Goal: Task Accomplishment & Management: Manage account settings

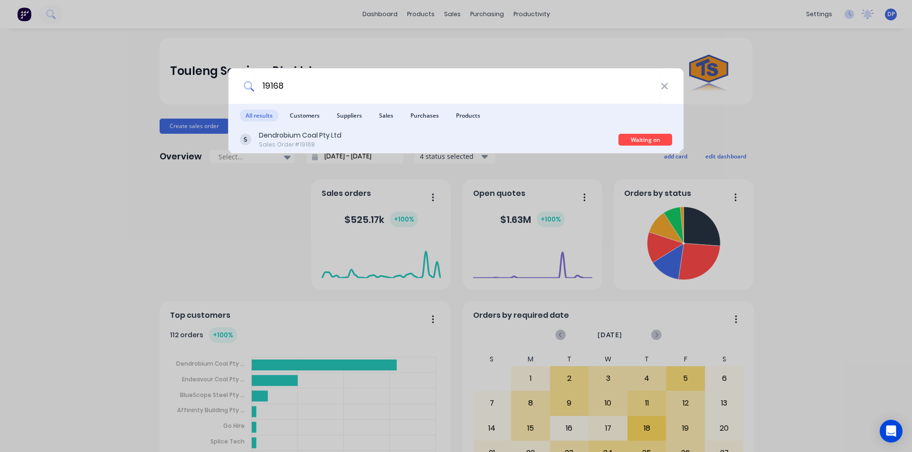
type input "19168"
click at [361, 137] on div "Dendrobium Coal Pty Ltd Sales Order #19168" at bounding box center [429, 140] width 378 height 19
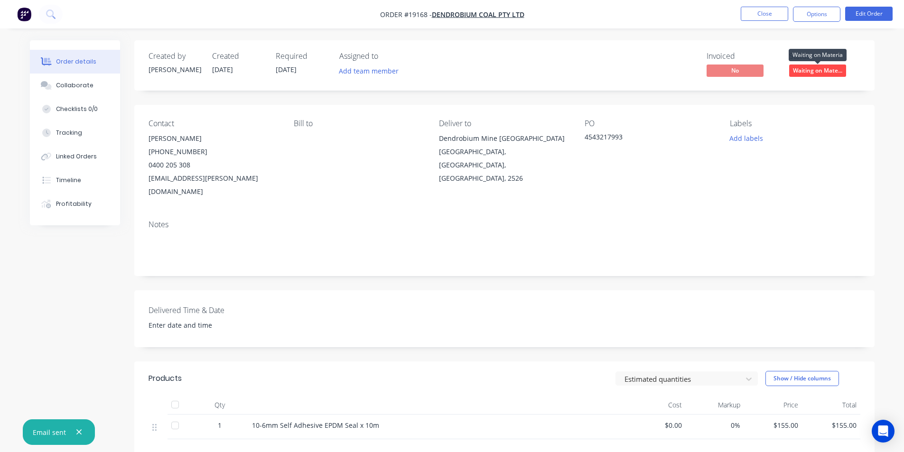
click at [818, 67] on span "Waiting on Mate..." at bounding box center [818, 71] width 57 height 12
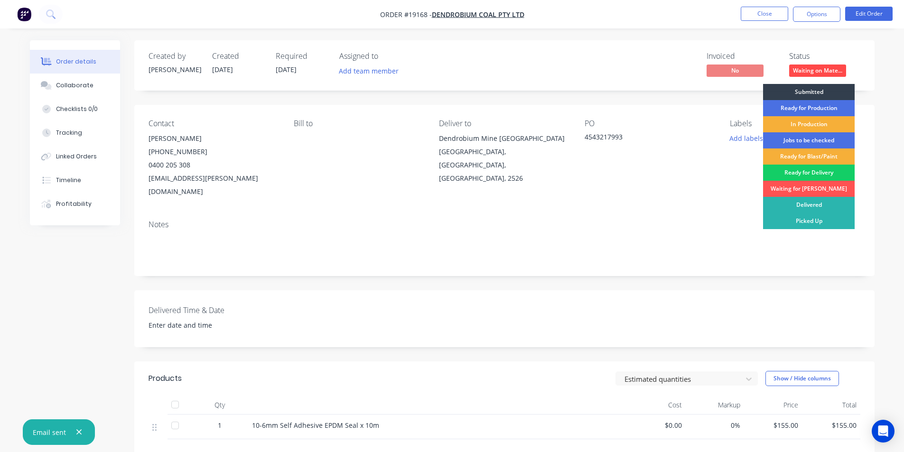
click at [818, 175] on div "Ready for Delivery" at bounding box center [809, 173] width 92 height 16
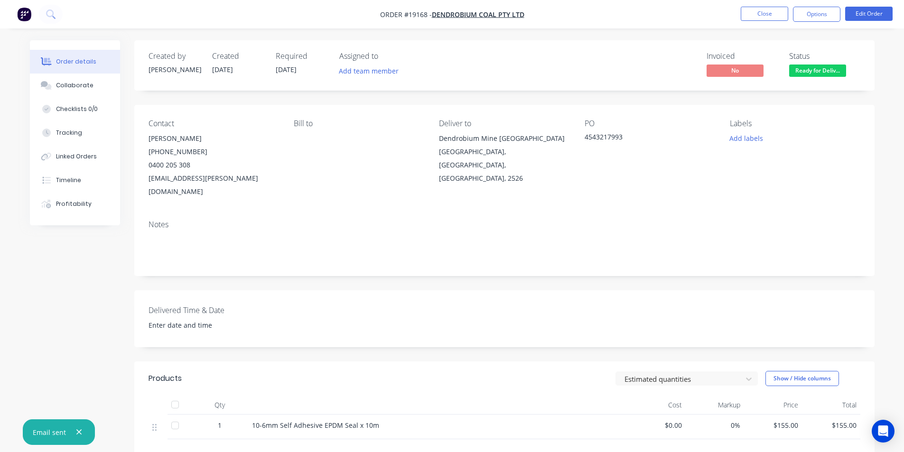
click at [24, 12] on img "button" at bounding box center [24, 14] width 14 height 14
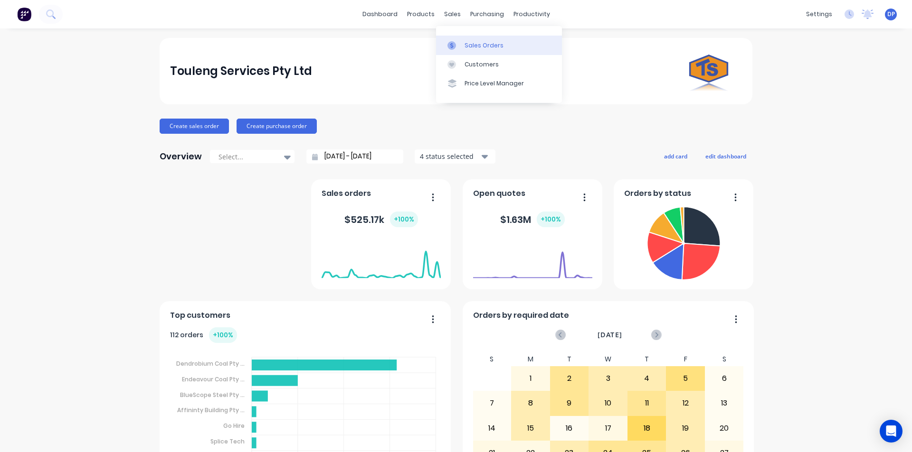
click at [479, 41] on div "Sales Orders" at bounding box center [483, 45] width 39 height 9
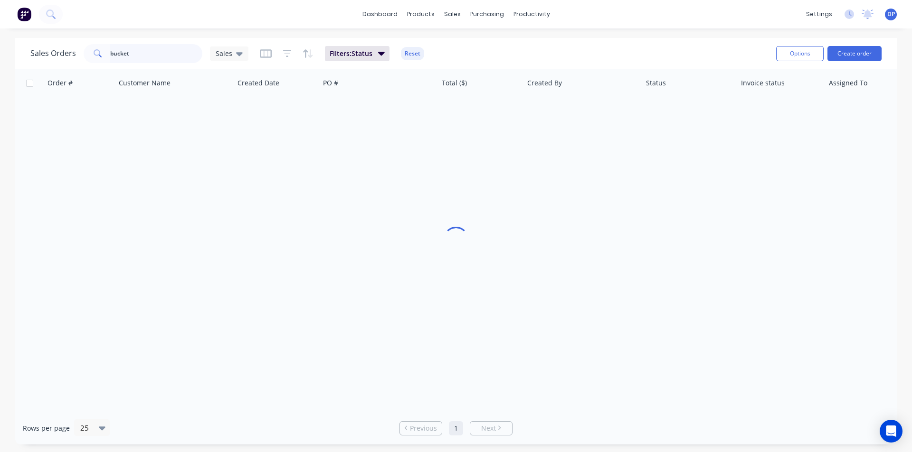
drag, startPoint x: 146, startPoint y: 53, endPoint x: 61, endPoint y: 53, distance: 84.5
click at [61, 53] on div "Sales Orders bucket Sales" at bounding box center [139, 53] width 218 height 19
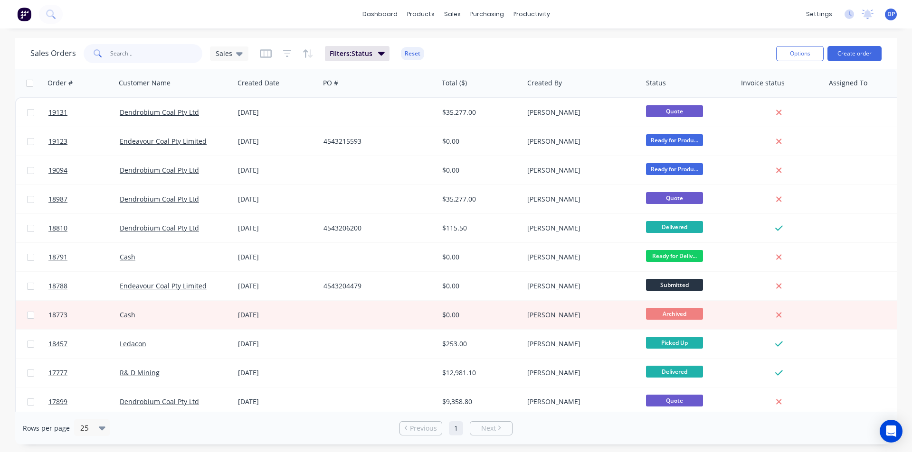
paste input "4543217207"
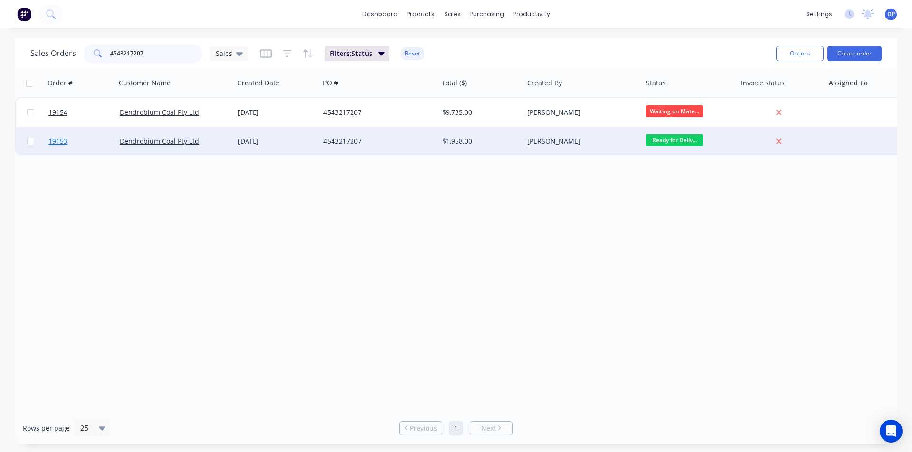
type input "4543217207"
click at [59, 141] on span "19153" at bounding box center [57, 141] width 19 height 9
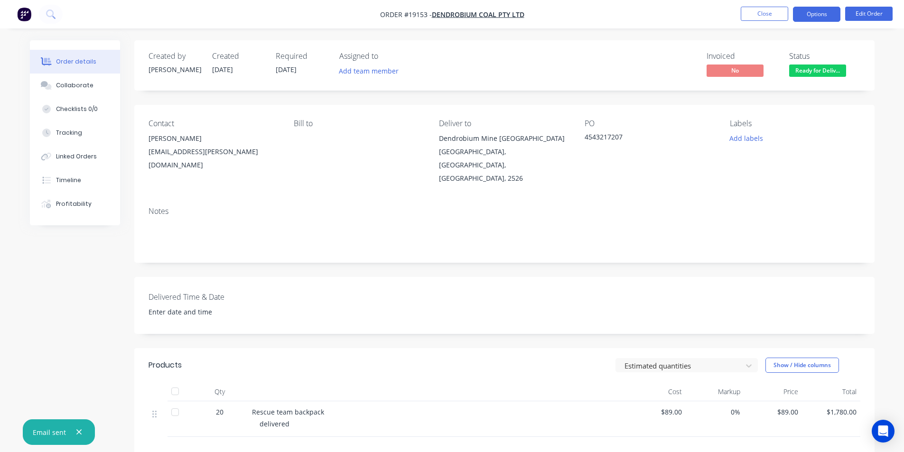
click at [833, 19] on button "Options" at bounding box center [816, 14] width 47 height 15
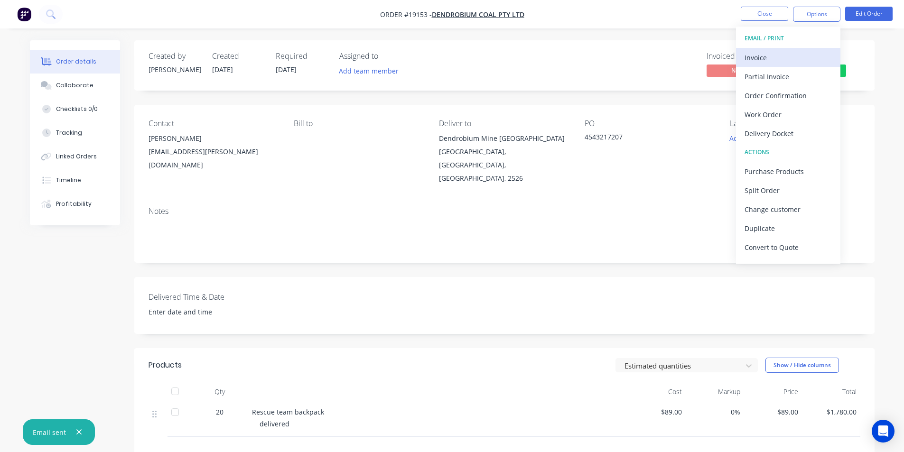
click at [798, 55] on div "Invoice" at bounding box center [788, 58] width 87 height 14
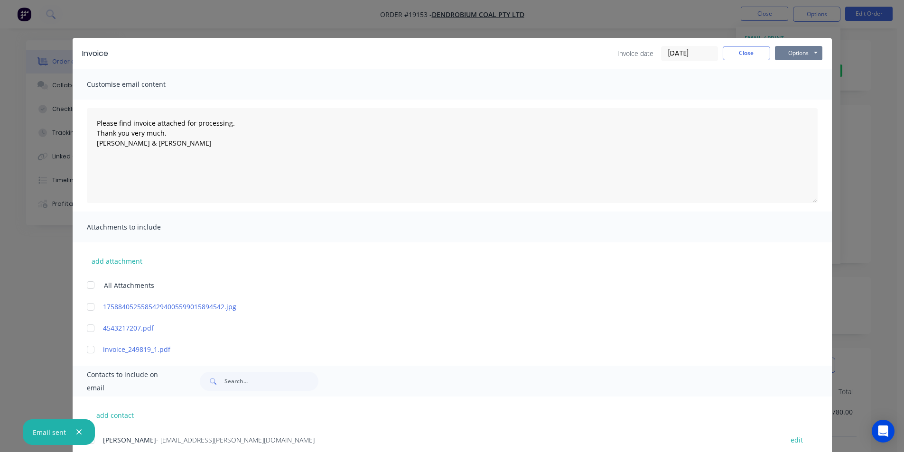
click at [798, 55] on button "Options" at bounding box center [798, 53] width 47 height 14
click at [801, 87] on button "Print" at bounding box center [805, 86] width 61 height 16
click at [80, 431] on icon "button" at bounding box center [78, 432] width 5 height 5
type textarea "Please find invoice attached for processing. Thank you very much. [PERSON_NAME]…"
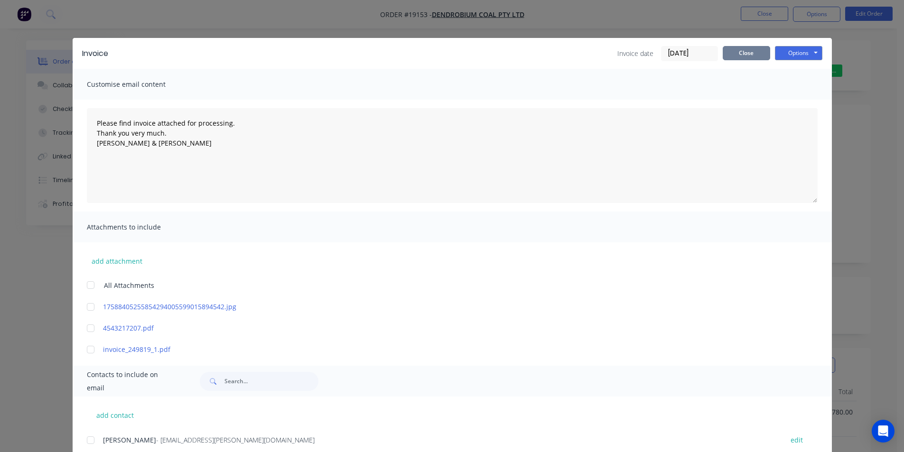
click at [735, 55] on button "Close" at bounding box center [746, 53] width 47 height 14
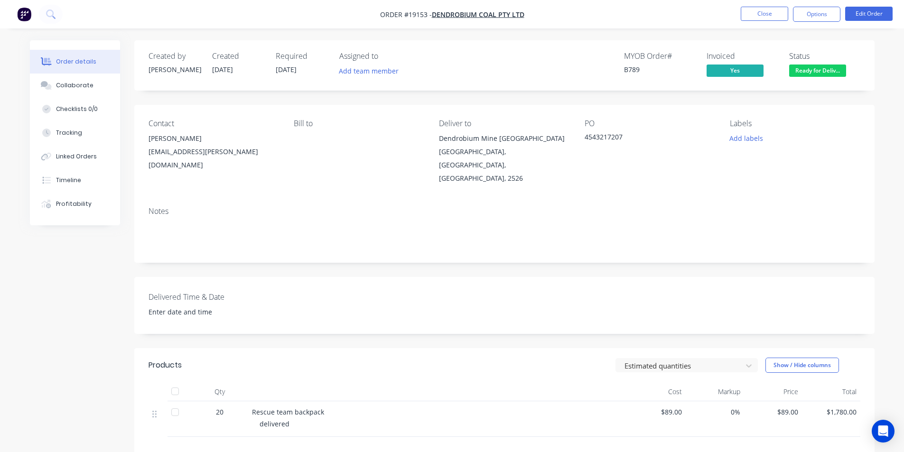
click at [833, 74] on span "Ready for Deliv..." at bounding box center [818, 71] width 57 height 12
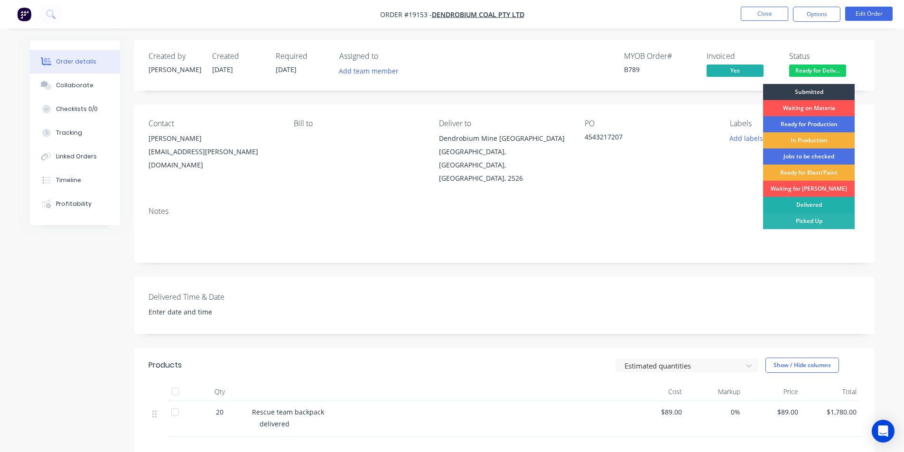
click at [823, 207] on div "Delivered" at bounding box center [809, 205] width 92 height 16
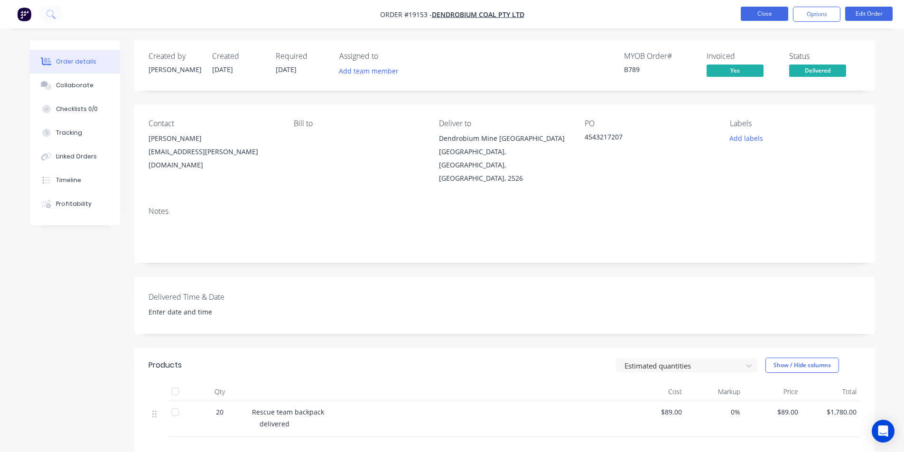
click at [771, 17] on button "Close" at bounding box center [764, 14] width 47 height 14
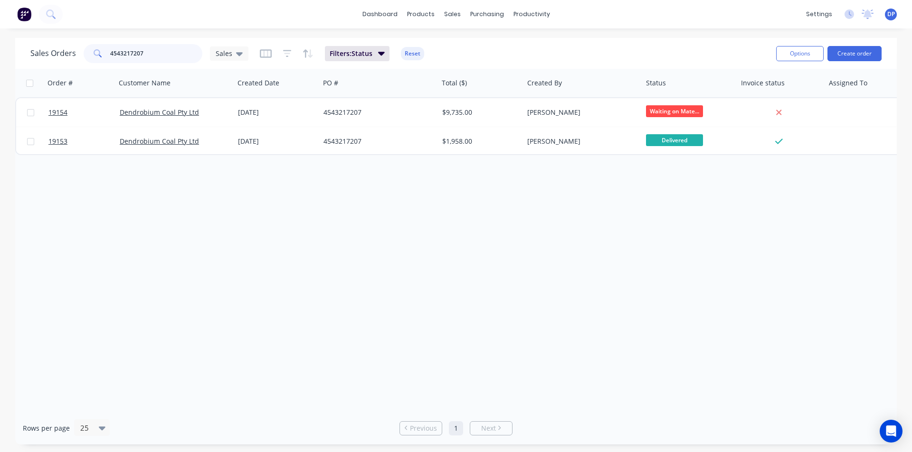
drag, startPoint x: 160, startPoint y: 46, endPoint x: 47, endPoint y: 52, distance: 112.2
click at [47, 52] on div "Sales Orders 4543217207 Sales" at bounding box center [139, 53] width 218 height 19
paste input "4543217676"
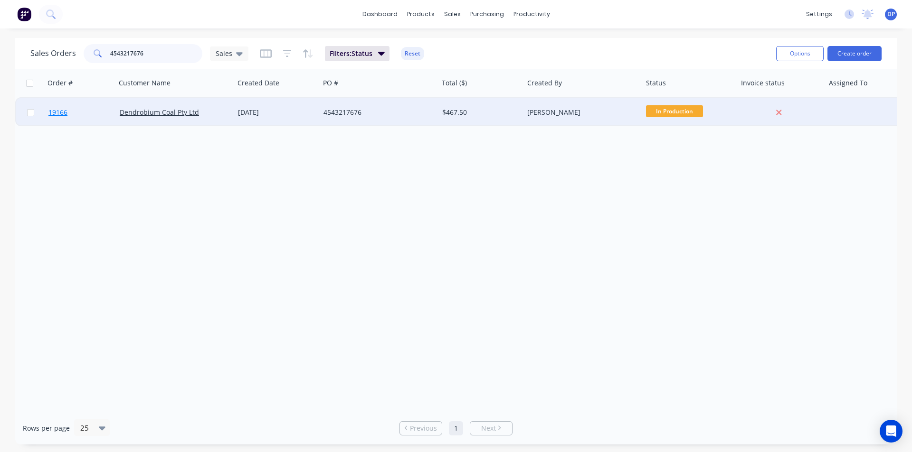
type input "4543217676"
click at [55, 112] on span "19166" at bounding box center [57, 112] width 19 height 9
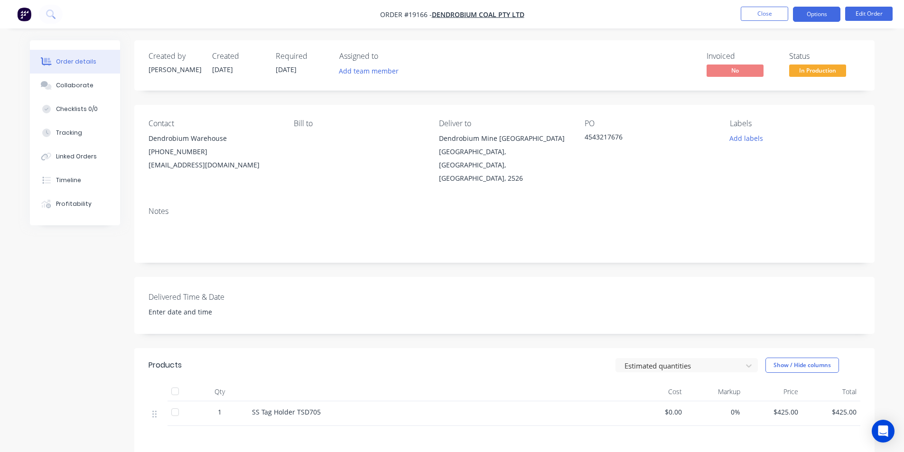
click at [828, 9] on button "Options" at bounding box center [816, 14] width 47 height 15
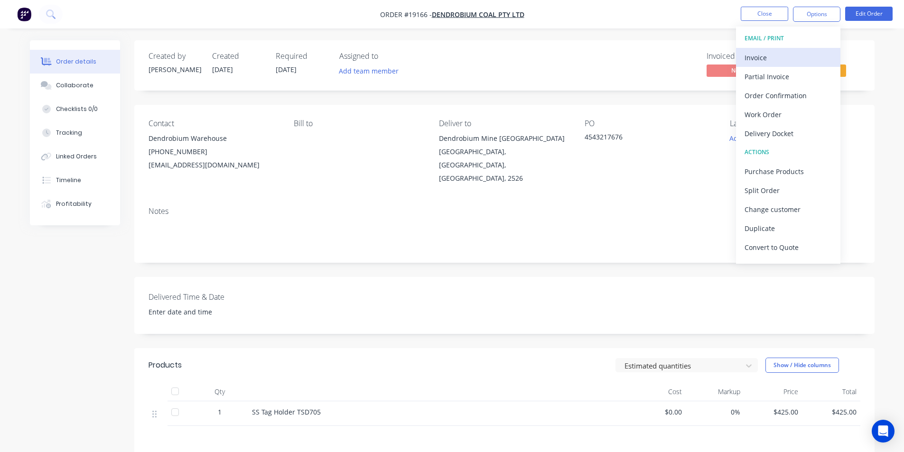
click at [797, 55] on div "Invoice" at bounding box center [788, 58] width 87 height 14
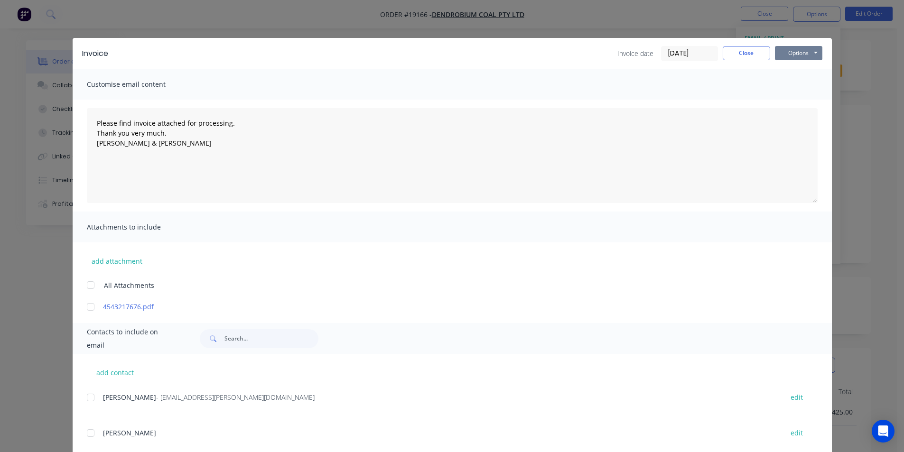
click at [796, 55] on button "Options" at bounding box center [798, 53] width 47 height 14
click at [799, 91] on button "Print" at bounding box center [805, 86] width 61 height 16
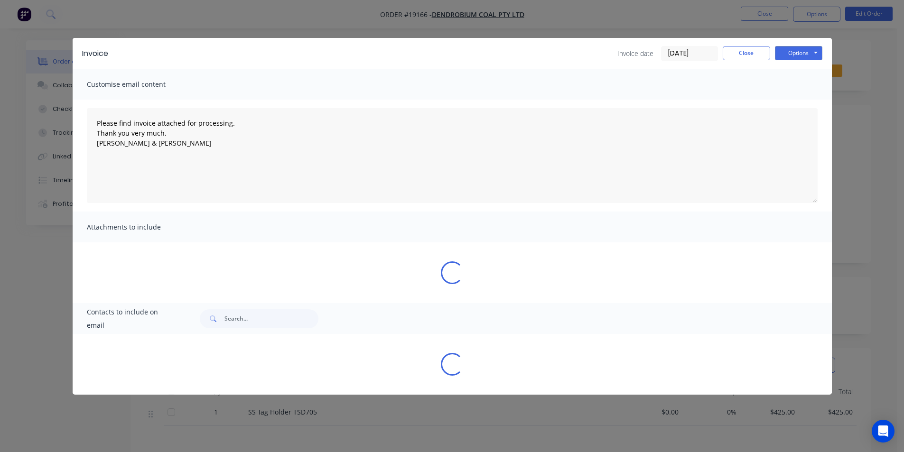
type textarea "Please find invoice attached for processing. Thank you very much. [PERSON_NAME]…"
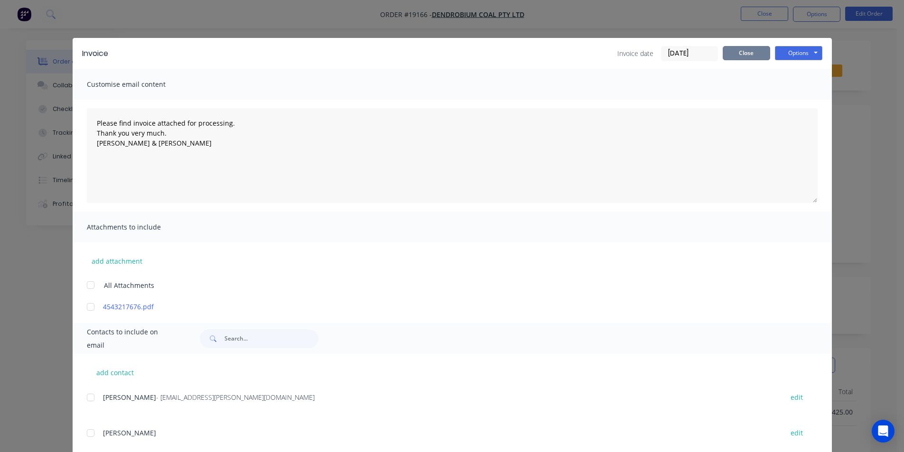
click at [752, 55] on button "Close" at bounding box center [746, 53] width 47 height 14
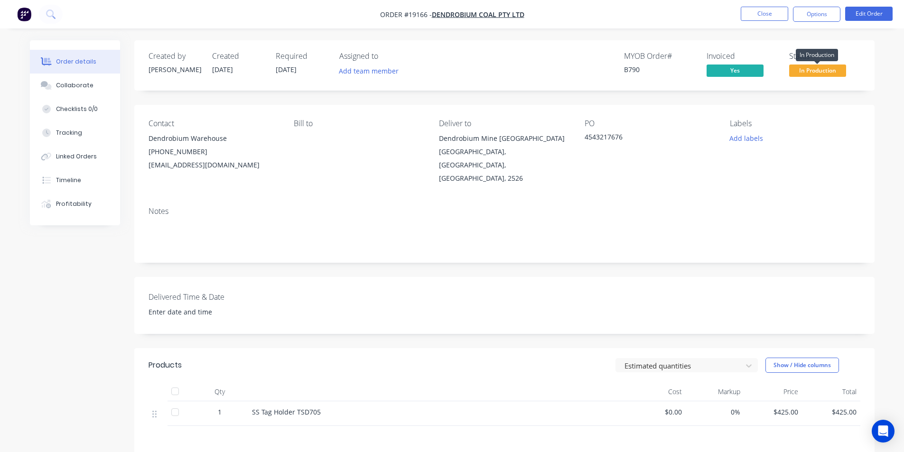
click at [809, 67] on span "In Production" at bounding box center [818, 71] width 57 height 12
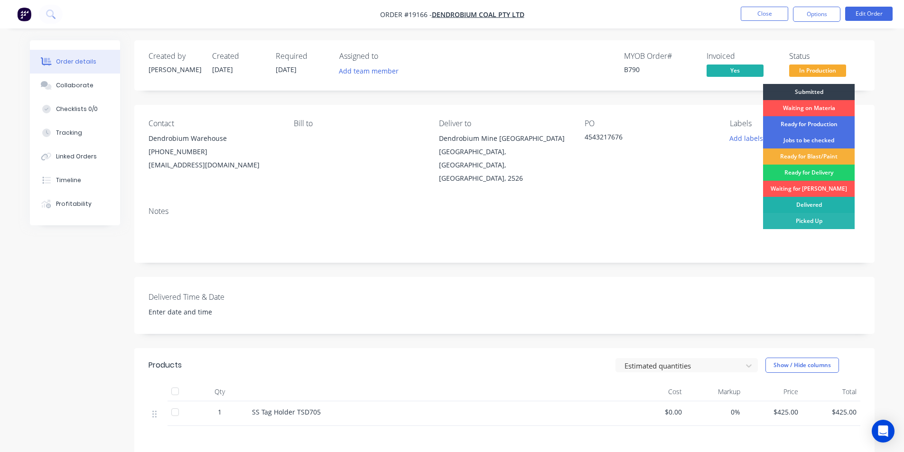
click at [815, 204] on div "Delivered" at bounding box center [809, 205] width 92 height 16
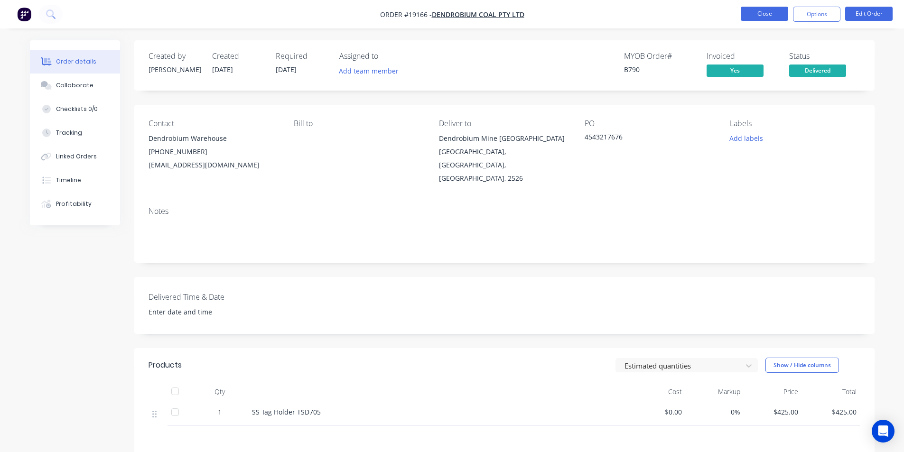
click at [771, 11] on button "Close" at bounding box center [764, 14] width 47 height 14
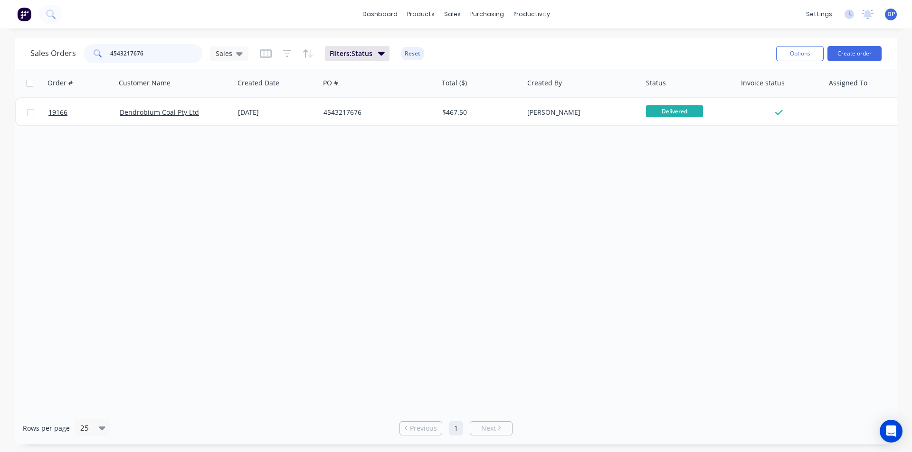
drag, startPoint x: 157, startPoint y: 48, endPoint x: 13, endPoint y: 53, distance: 143.9
click at [13, 53] on div "Sales Orders 4543217676 Sales Filters: Status Reset Options Create order Order …" at bounding box center [456, 241] width 912 height 407
paste input "4543218808"
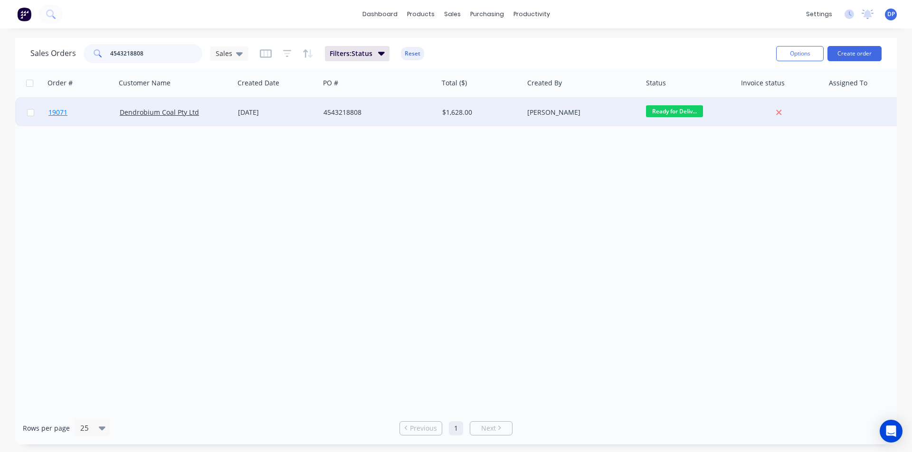
type input "4543218808"
click at [56, 110] on span "19071" at bounding box center [57, 112] width 19 height 9
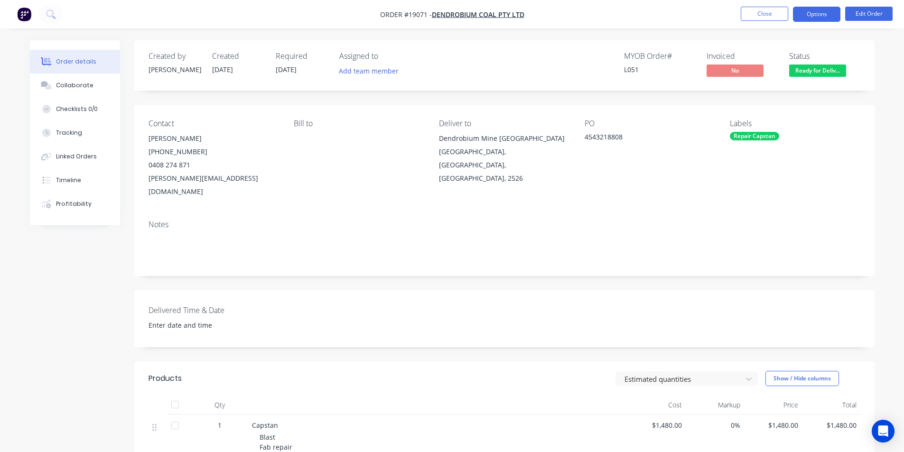
click at [817, 13] on button "Options" at bounding box center [816, 14] width 47 height 15
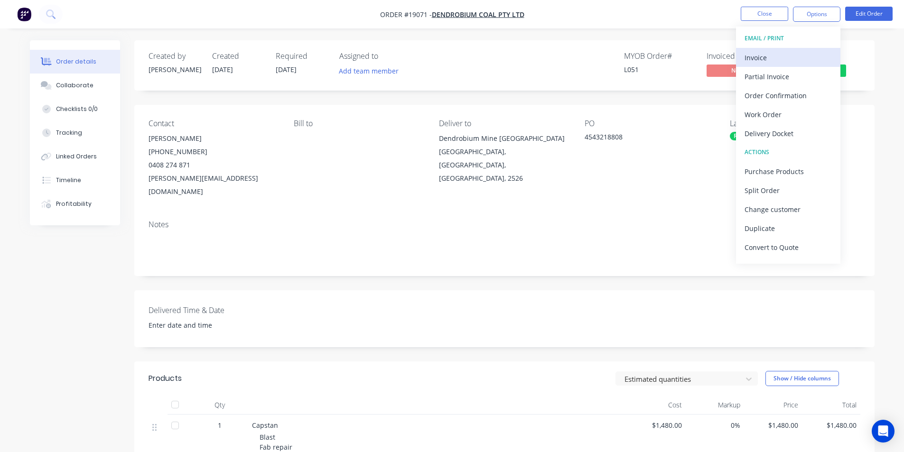
click at [773, 54] on div "Invoice" at bounding box center [788, 58] width 87 height 14
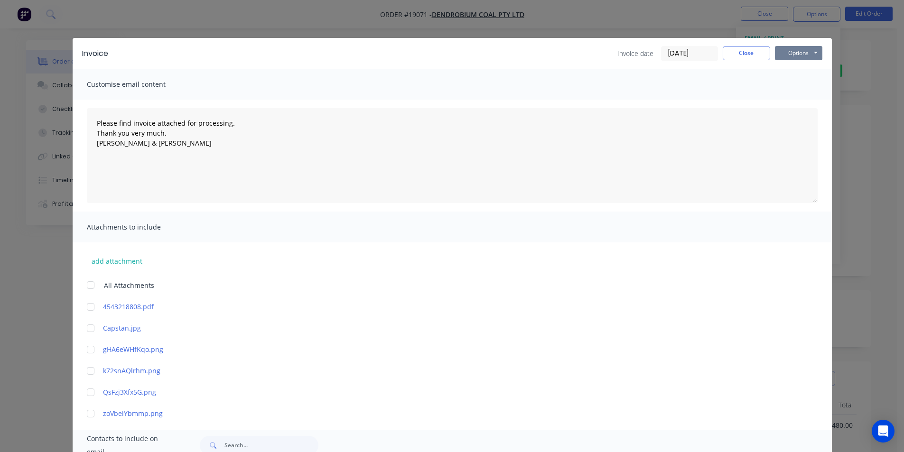
click at [806, 57] on button "Options" at bounding box center [798, 53] width 47 height 14
click at [806, 81] on button "Print" at bounding box center [805, 86] width 61 height 16
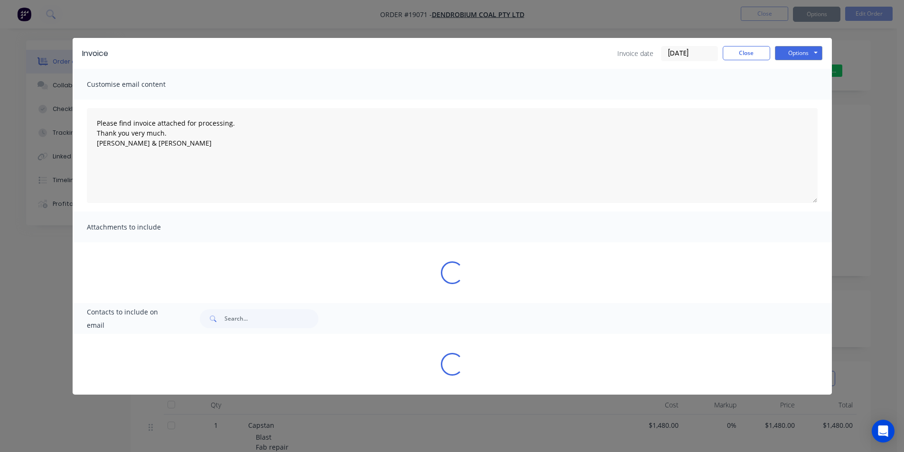
type textarea "Please find invoice attached for processing. Thank you very much. [PERSON_NAME]…"
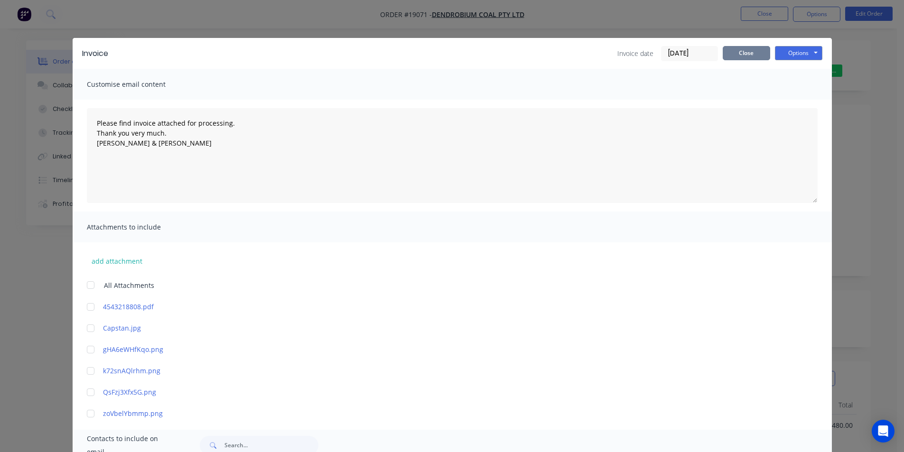
click at [761, 55] on button "Close" at bounding box center [746, 53] width 47 height 14
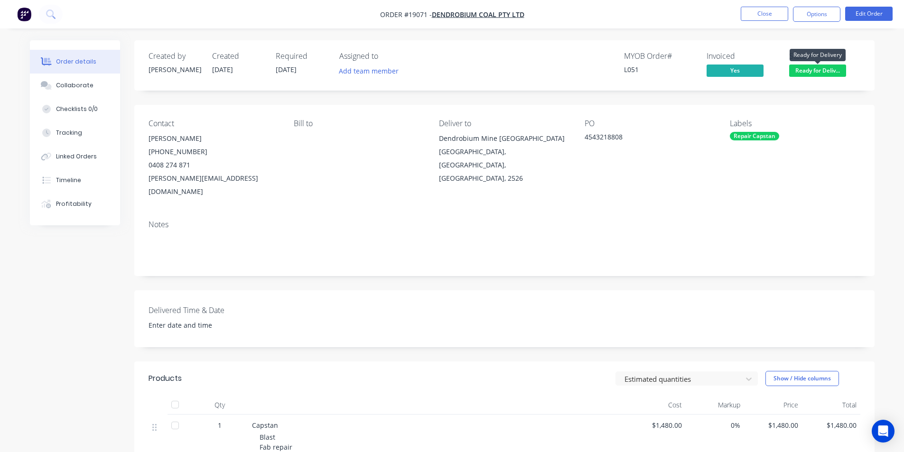
click at [819, 75] on span "Ready for Deliv..." at bounding box center [818, 71] width 57 height 12
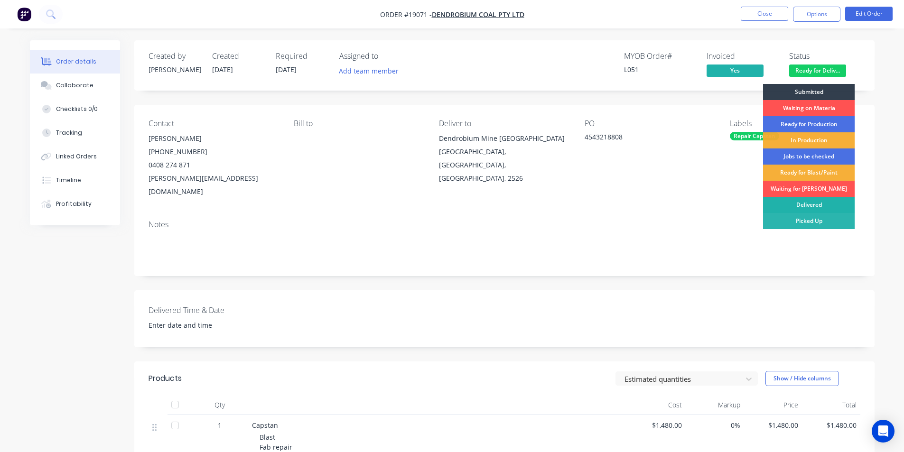
click at [821, 207] on div "Delivered" at bounding box center [809, 205] width 92 height 16
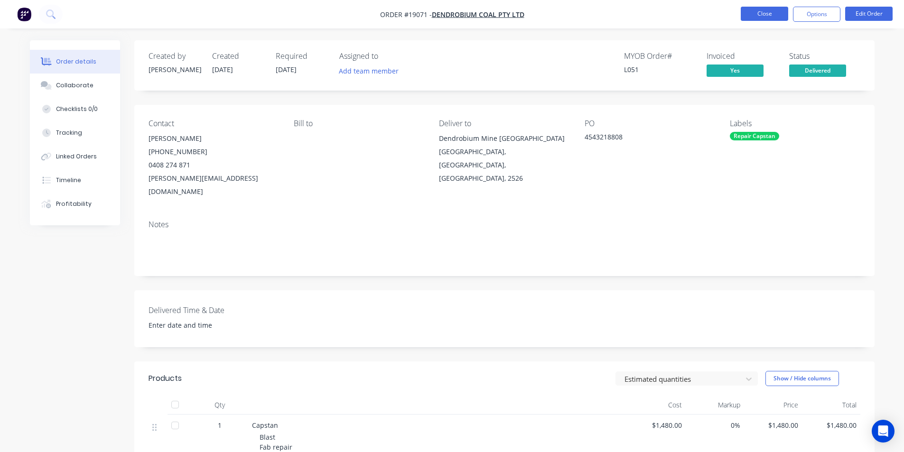
click at [762, 15] on button "Close" at bounding box center [764, 14] width 47 height 14
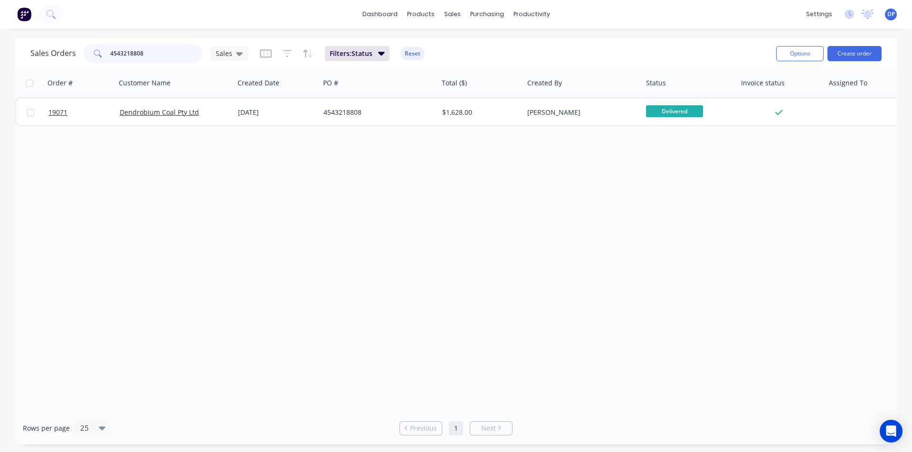
drag, startPoint x: 160, startPoint y: 58, endPoint x: 69, endPoint y: 61, distance: 90.2
click at [69, 61] on div "Sales Orders 4543218808 Sales" at bounding box center [139, 53] width 218 height 19
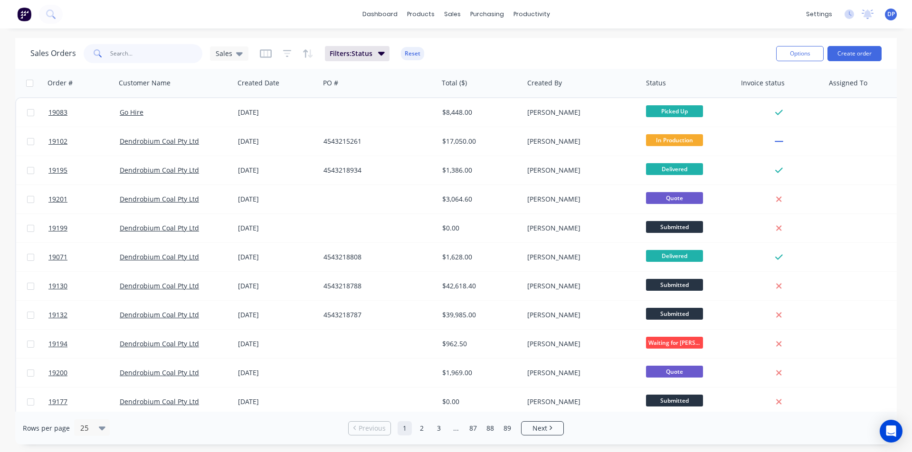
paste input "4543215261"
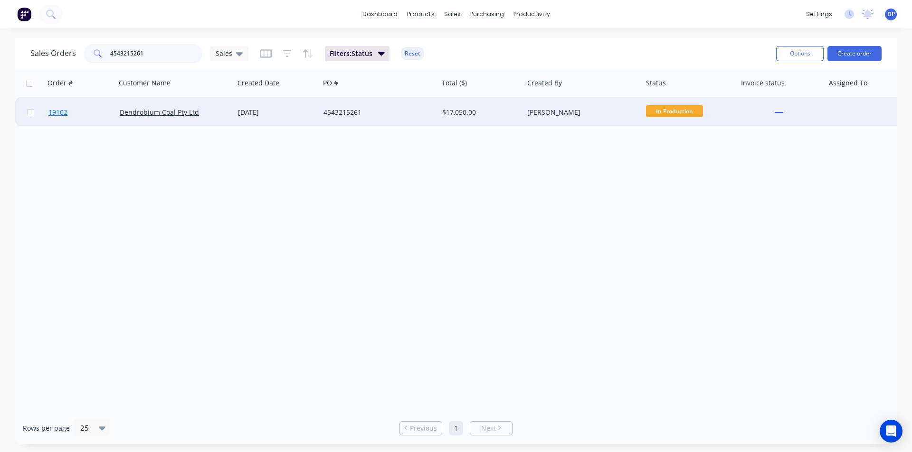
type input "4543215261"
click at [63, 111] on span "19102" at bounding box center [57, 112] width 19 height 9
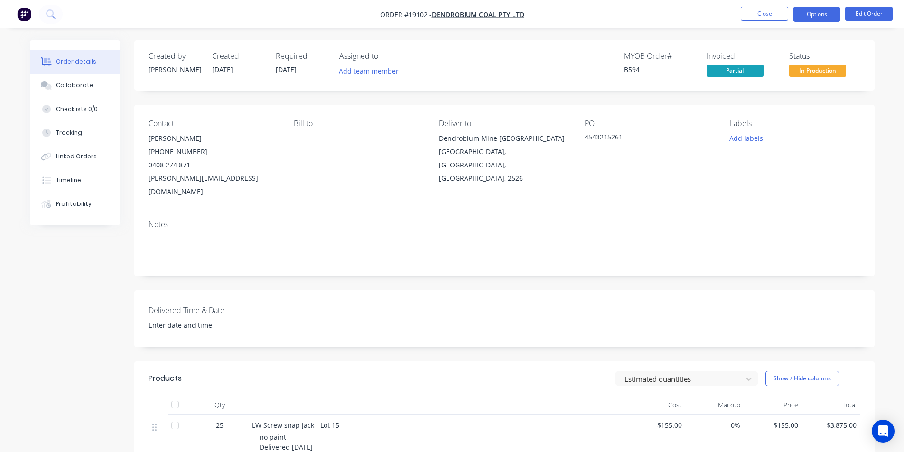
click at [818, 8] on button "Options" at bounding box center [816, 14] width 47 height 15
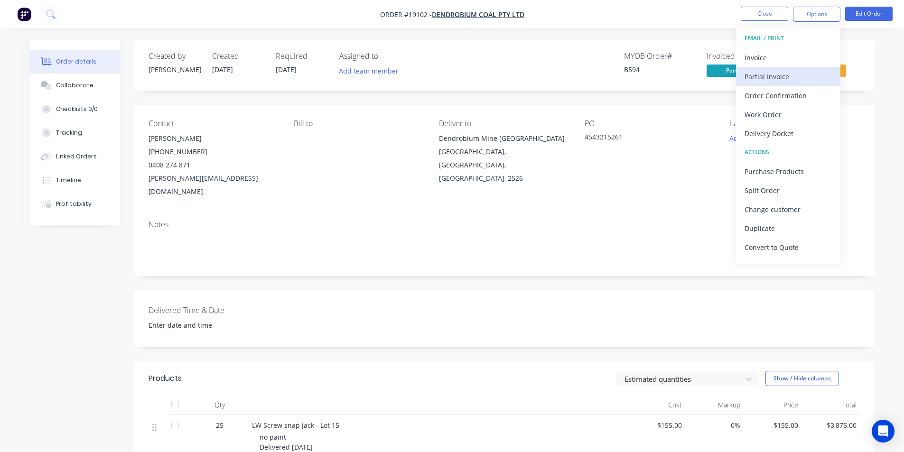
click at [771, 81] on div "Partial Invoice" at bounding box center [788, 77] width 87 height 14
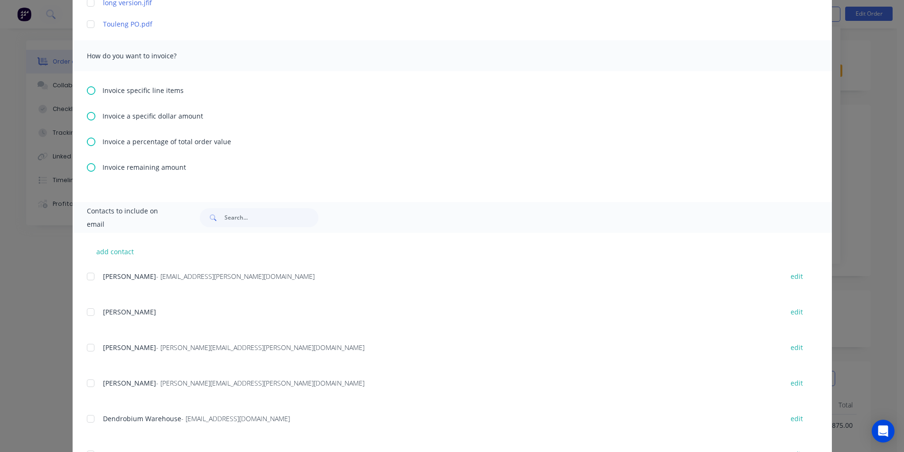
scroll to position [380, 0]
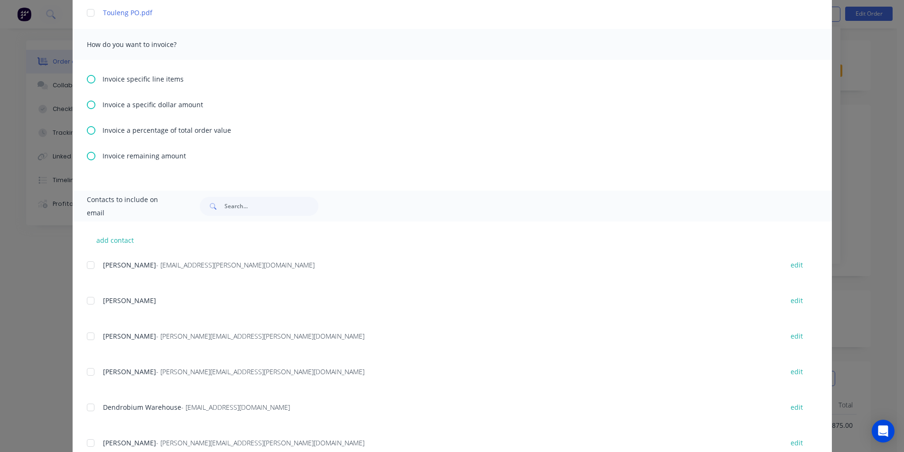
click at [87, 83] on icon at bounding box center [91, 79] width 9 height 9
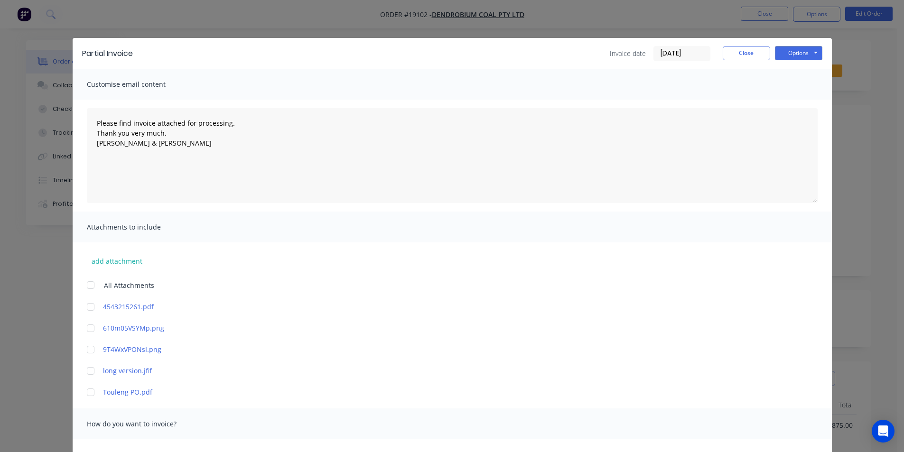
scroll to position [332, 0]
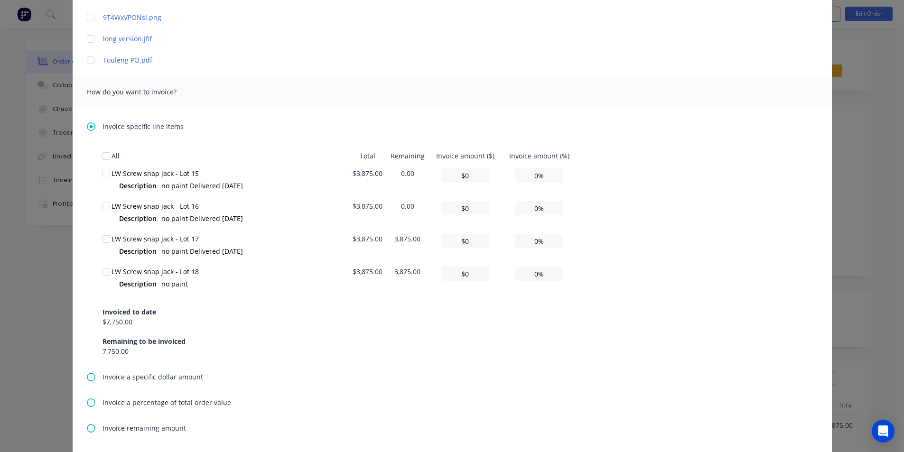
click at [102, 236] on div at bounding box center [106, 239] width 19 height 19
click at [526, 247] on input "0%" at bounding box center [540, 241] width 48 height 14
type textarea "Please find invoice attached for processing. Thank you very much. [PERSON_NAME]…"
type input "$387.50"
type input "10%"
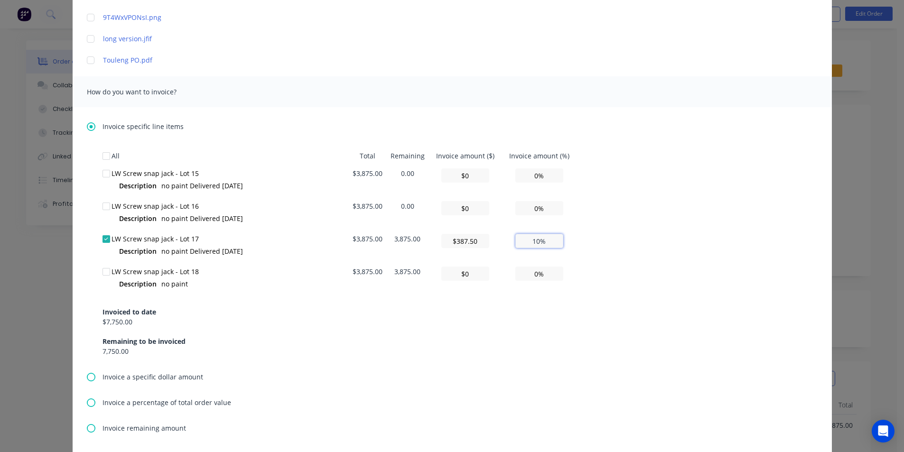
type textarea "Please find invoice attached for processing. Thank you very much. [PERSON_NAME]…"
type input "$3,875.00"
type input "100%"
click at [703, 235] on div "All Total Remaining Invoice amount ($) Invoice amount (%) LW Screw snap jack - …" at bounding box center [453, 251] width 700 height 209
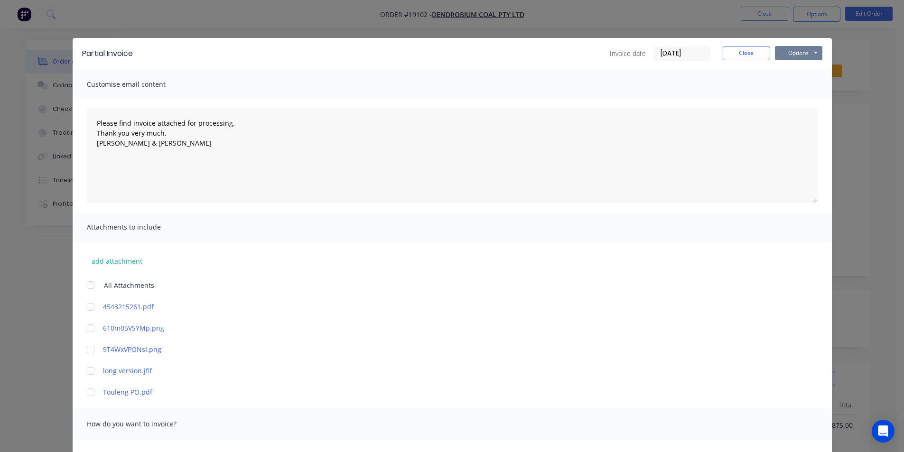
click at [798, 58] on button "Options" at bounding box center [798, 53] width 47 height 14
type textarea "Please find invoice attached for processing. Thank you very much. [PERSON_NAME]…"
click at [800, 85] on button "Print" at bounding box center [805, 86] width 61 height 16
type textarea "Please find invoice attached for processing. Thank you very much. [PERSON_NAME]…"
click at [753, 55] on button "Close" at bounding box center [746, 53] width 47 height 14
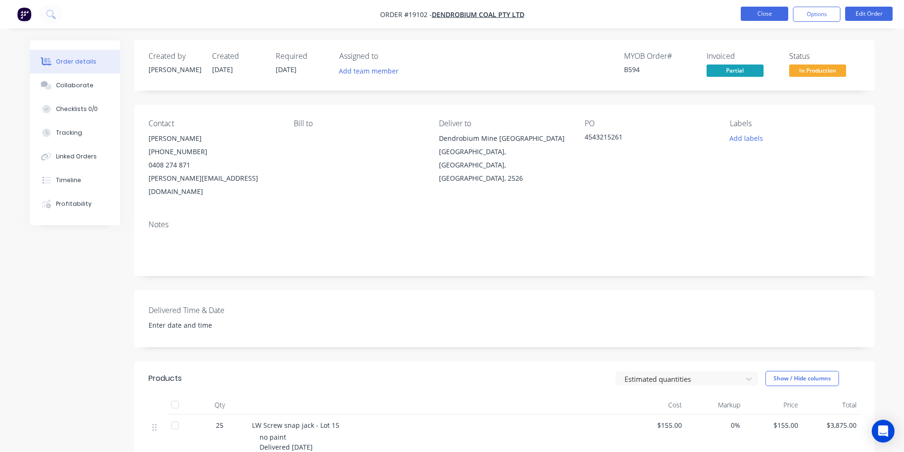
click at [767, 16] on button "Close" at bounding box center [764, 14] width 47 height 14
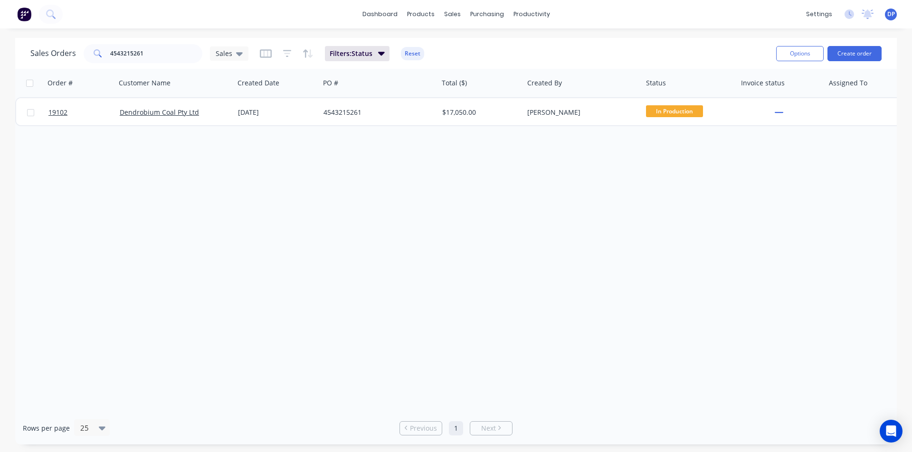
click at [18, 10] on img at bounding box center [24, 14] width 14 height 14
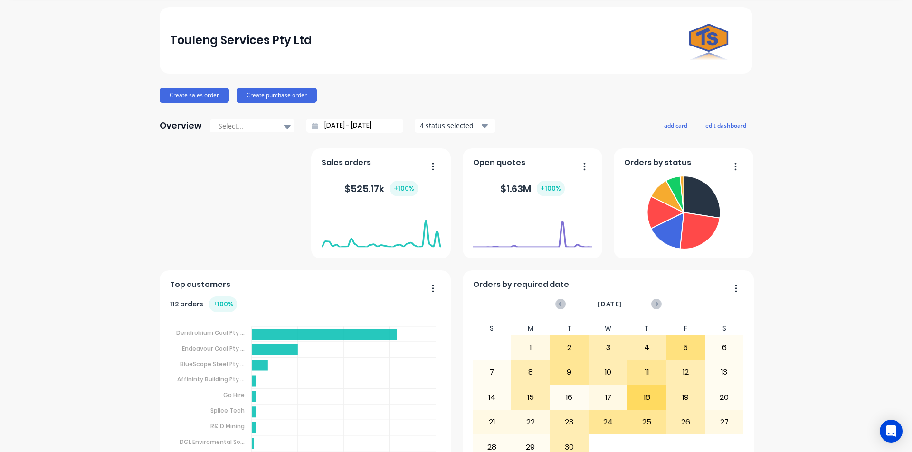
scroll to position [47, 0]
